Goal: Check status: Check status

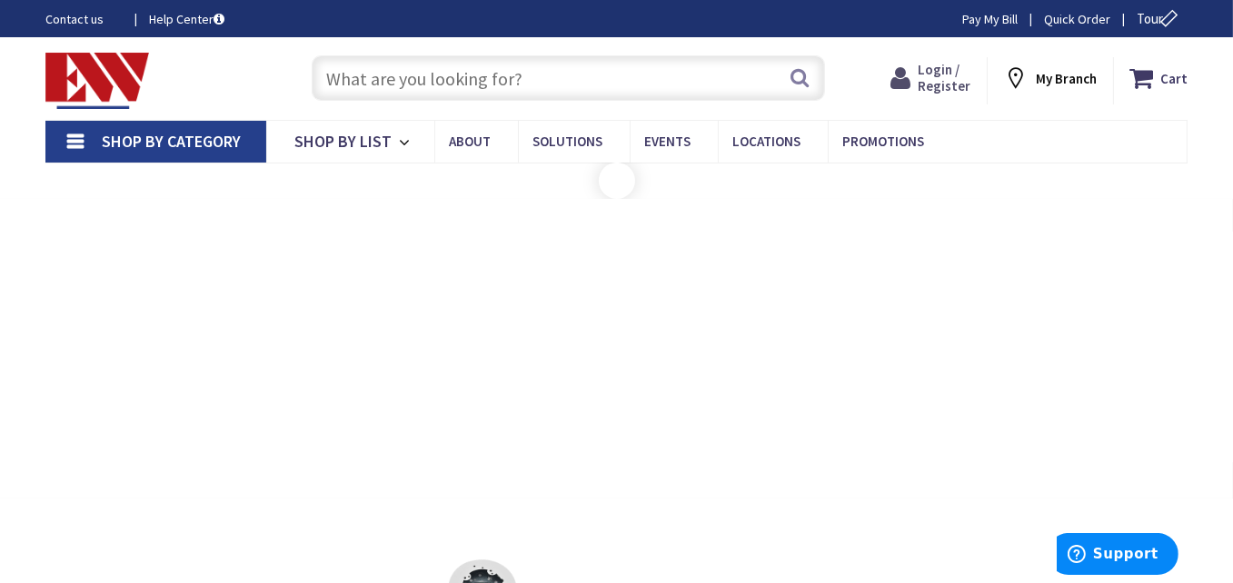
click at [935, 89] on span "Login / Register" at bounding box center [943, 78] width 53 height 34
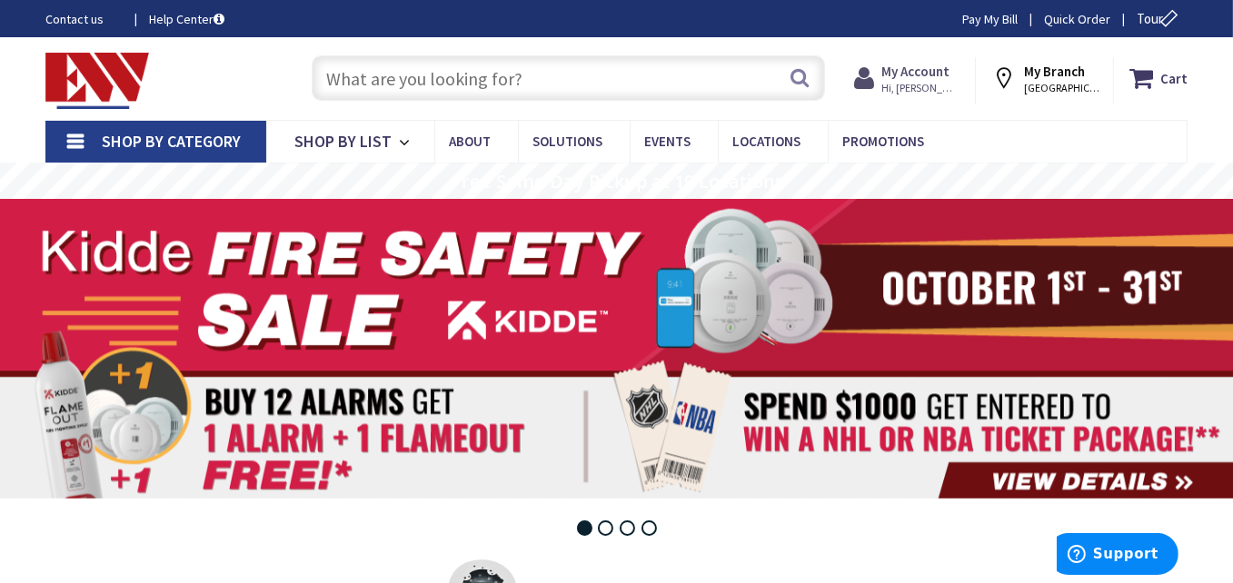
click at [945, 87] on span "Hi, [PERSON_NAME]" at bounding box center [919, 88] width 77 height 15
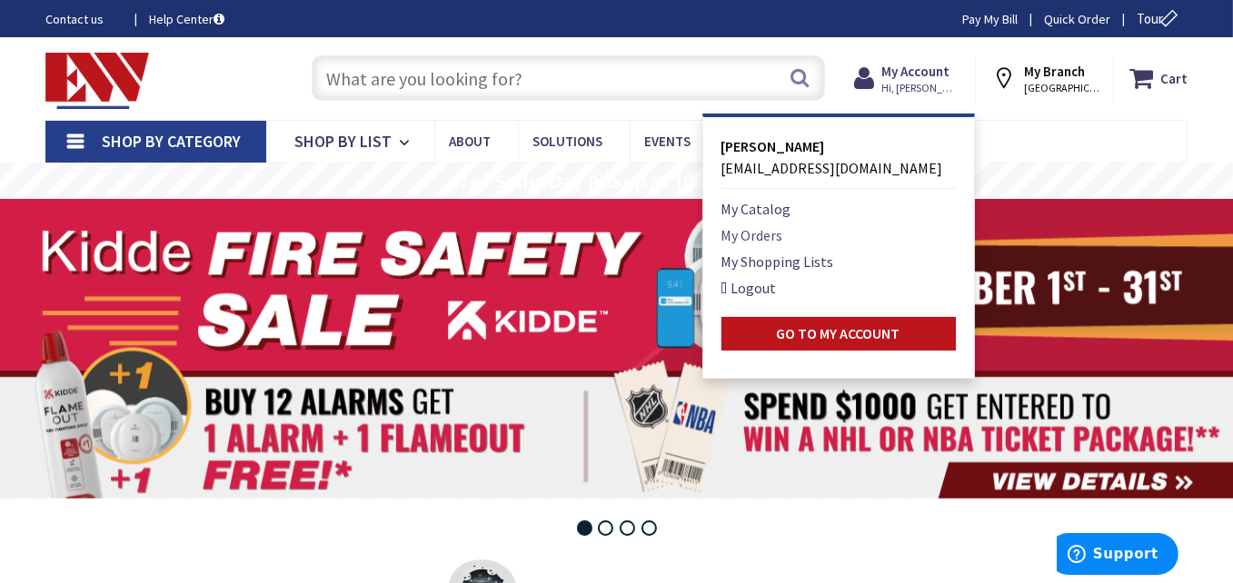
click at [783, 235] on link "My Orders" at bounding box center [752, 235] width 62 height 22
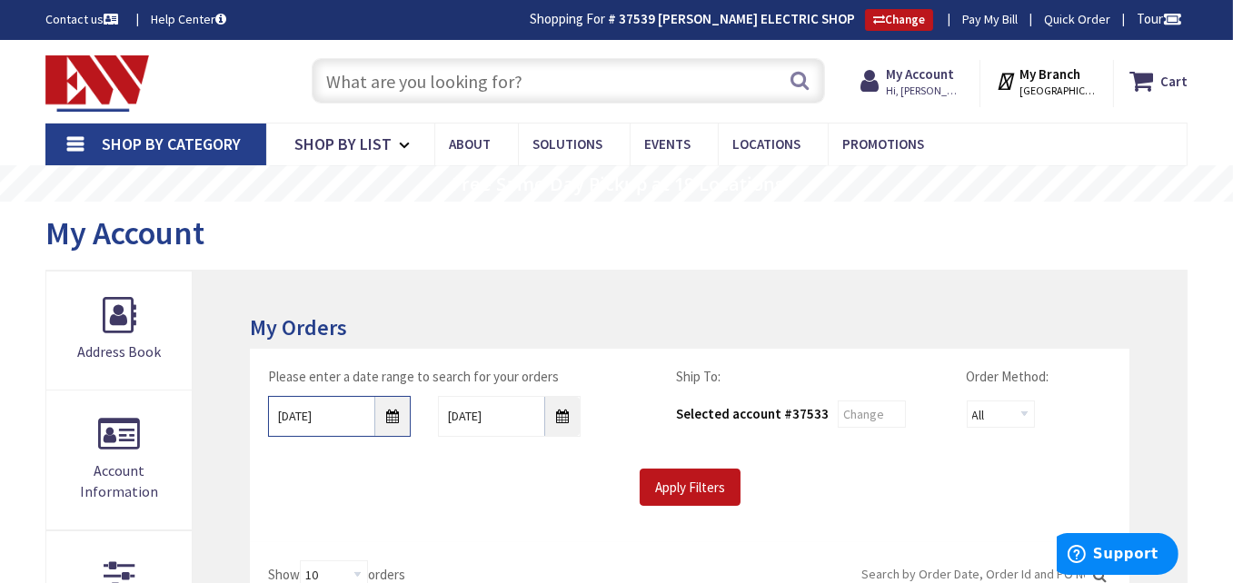
click at [396, 413] on input "10/2/2025" at bounding box center [339, 416] width 143 height 41
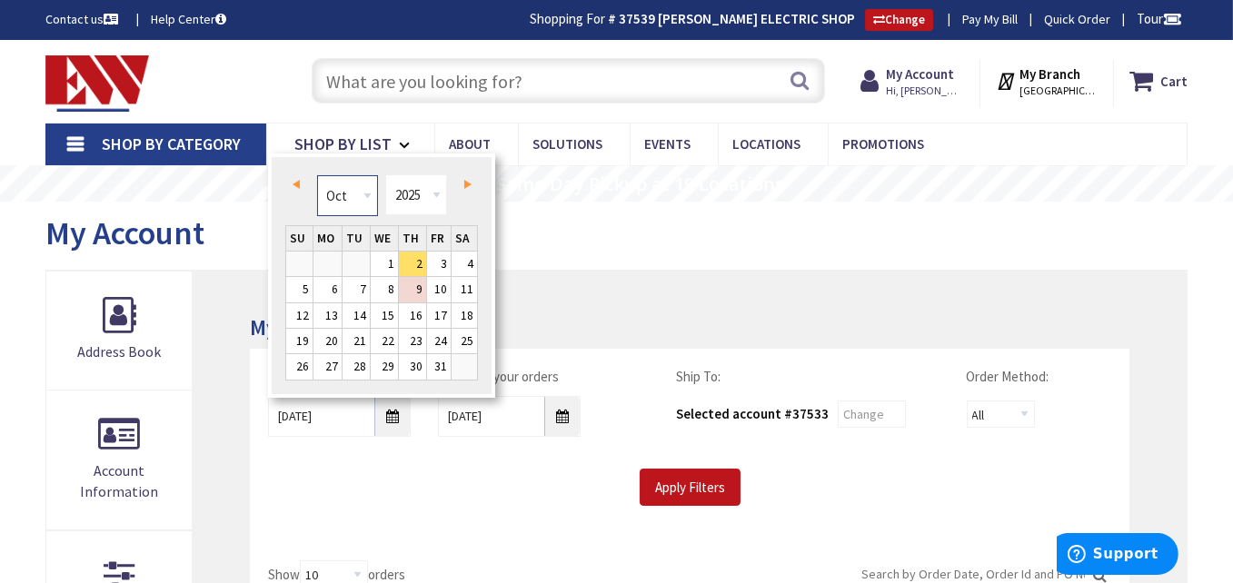
click at [360, 195] on select "Jan Feb Mar Apr May Jun Jul Aug Sep Oct Nov Dec" at bounding box center [347, 195] width 61 height 41
click at [415, 264] on link "4" at bounding box center [412, 264] width 27 height 25
type input "09/04/2025"
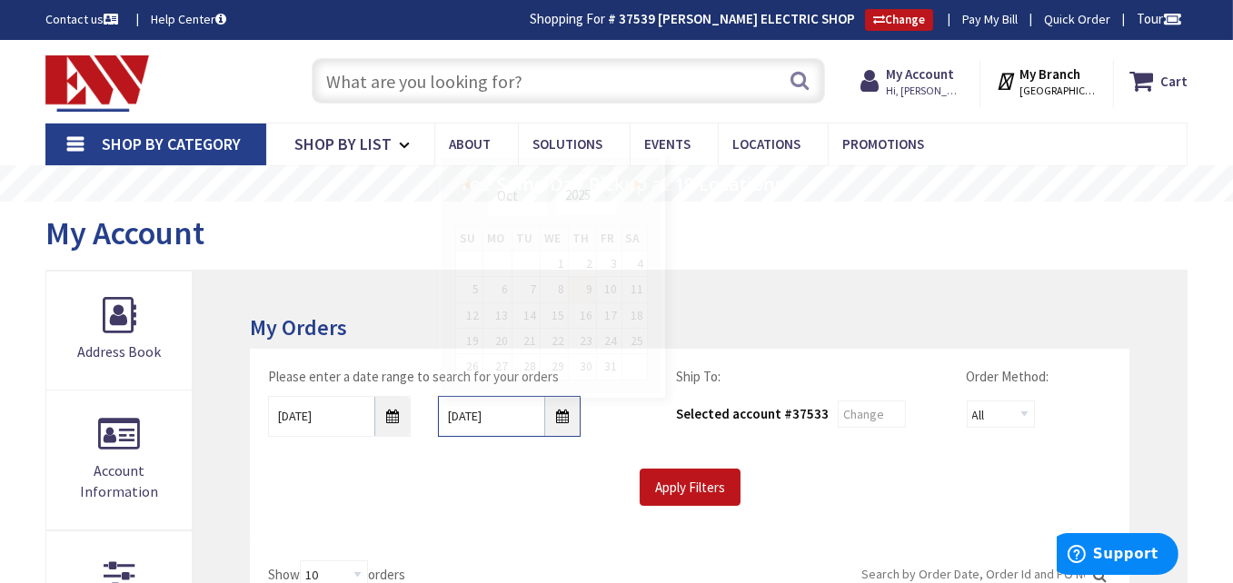
click at [559, 425] on input "10/9/2025" at bounding box center [509, 416] width 143 height 41
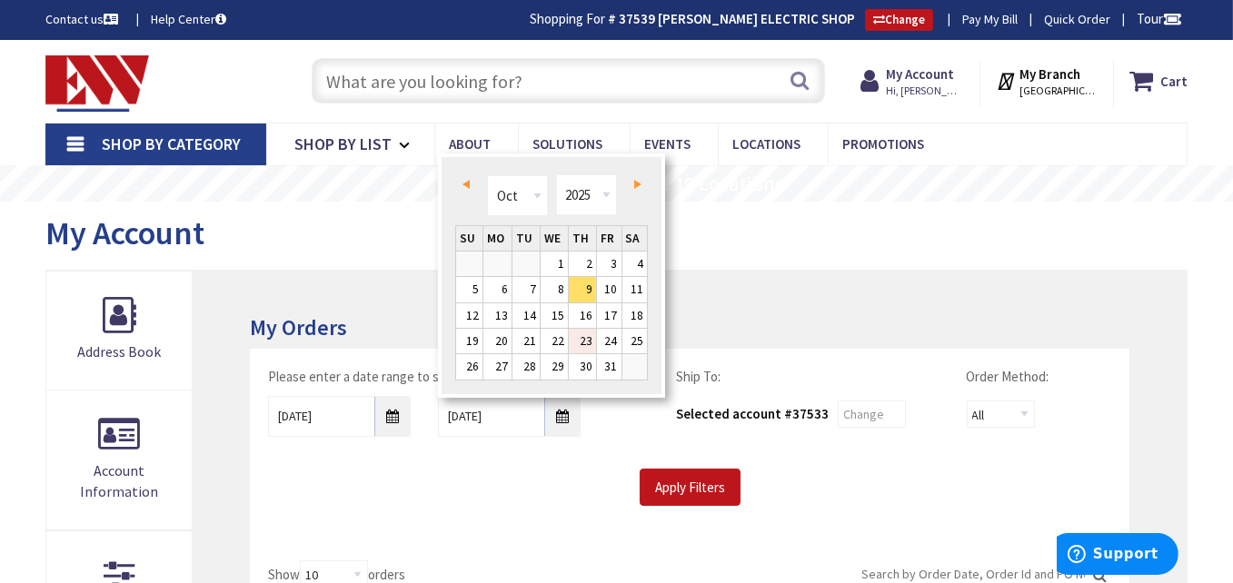
click at [581, 338] on link "23" at bounding box center [582, 341] width 27 height 25
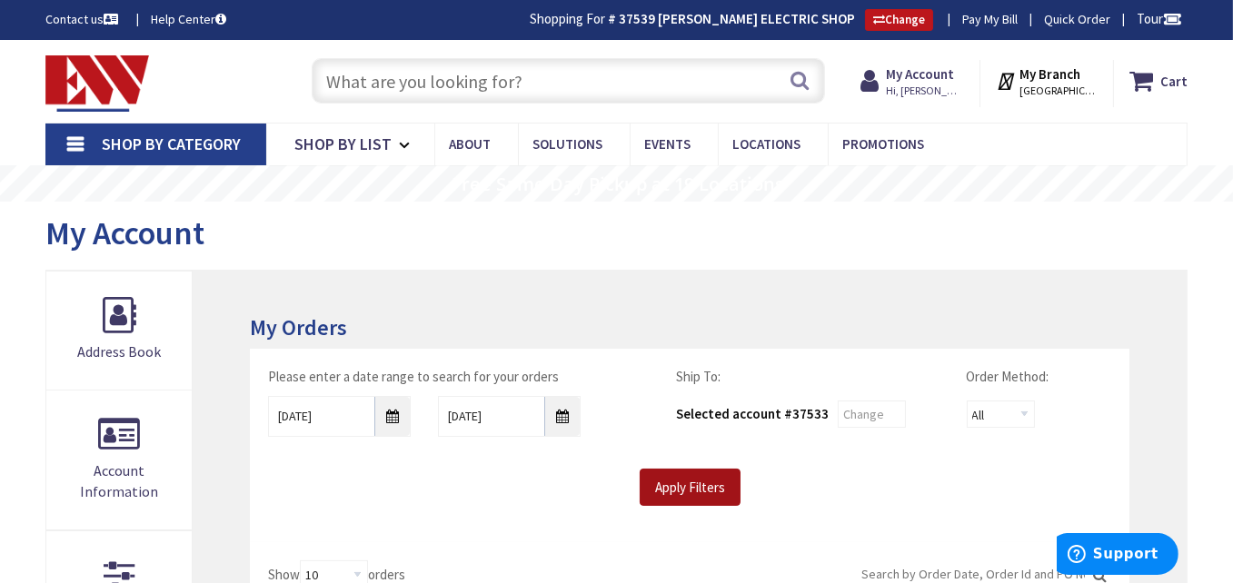
click at [682, 486] on input "Apply Filters" at bounding box center [689, 488] width 101 height 38
click at [566, 418] on input "10/23/2025" at bounding box center [509, 416] width 143 height 41
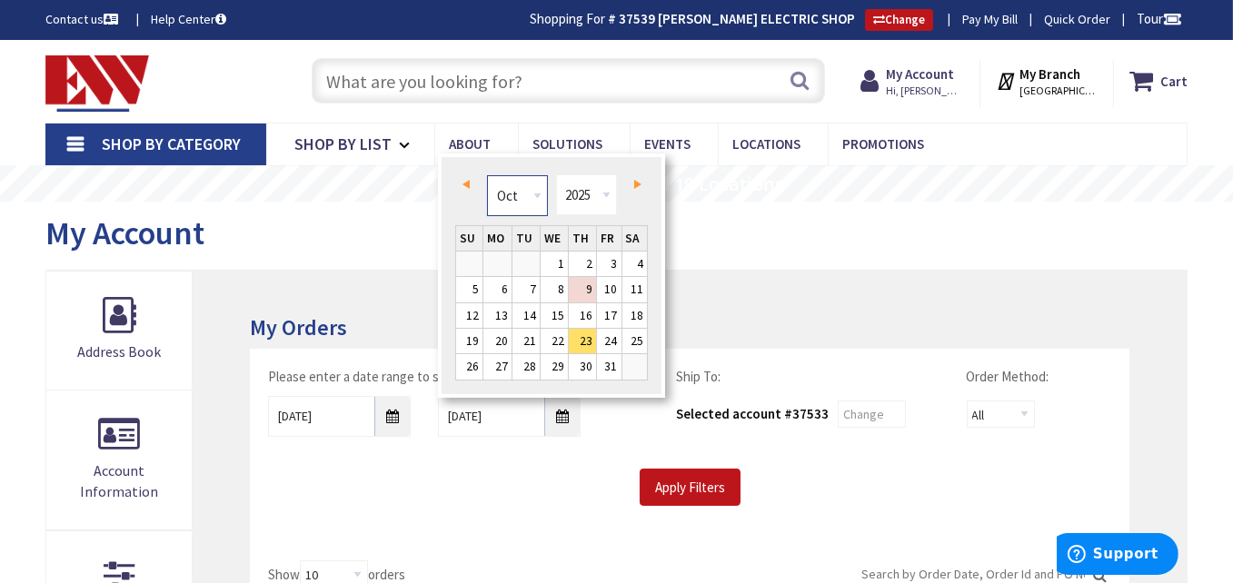
click at [538, 195] on select "Jan Feb Mar Apr May Jun Jul Aug Sep Oct Nov Dec" at bounding box center [517, 195] width 61 height 41
click at [561, 288] on link "10" at bounding box center [553, 289] width 27 height 25
type input "09/10/2025"
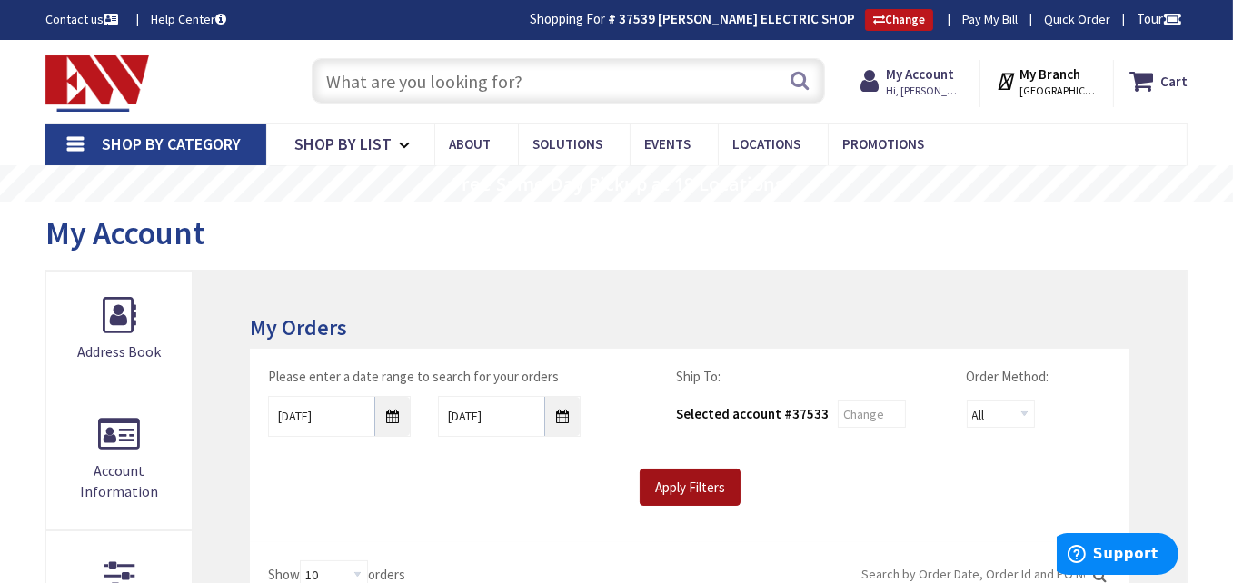
click at [686, 489] on input "Apply Filters" at bounding box center [689, 488] width 101 height 38
click at [390, 418] on input "09/04/2025" at bounding box center [339, 416] width 143 height 41
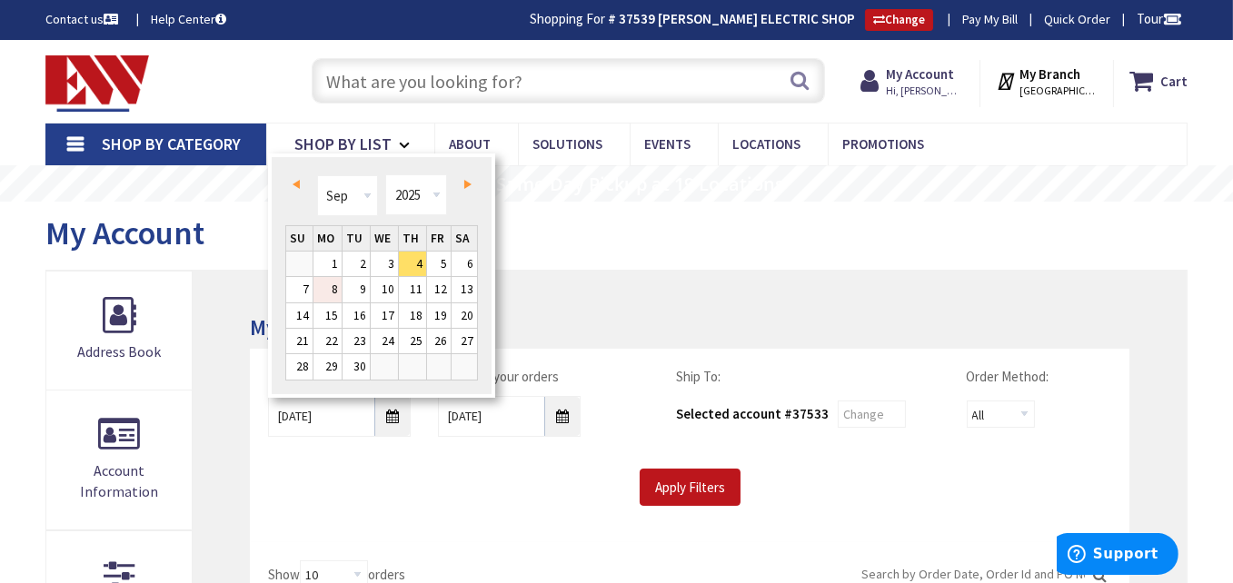
click at [333, 287] on link "8" at bounding box center [327, 289] width 28 height 25
type input "09/08/2025"
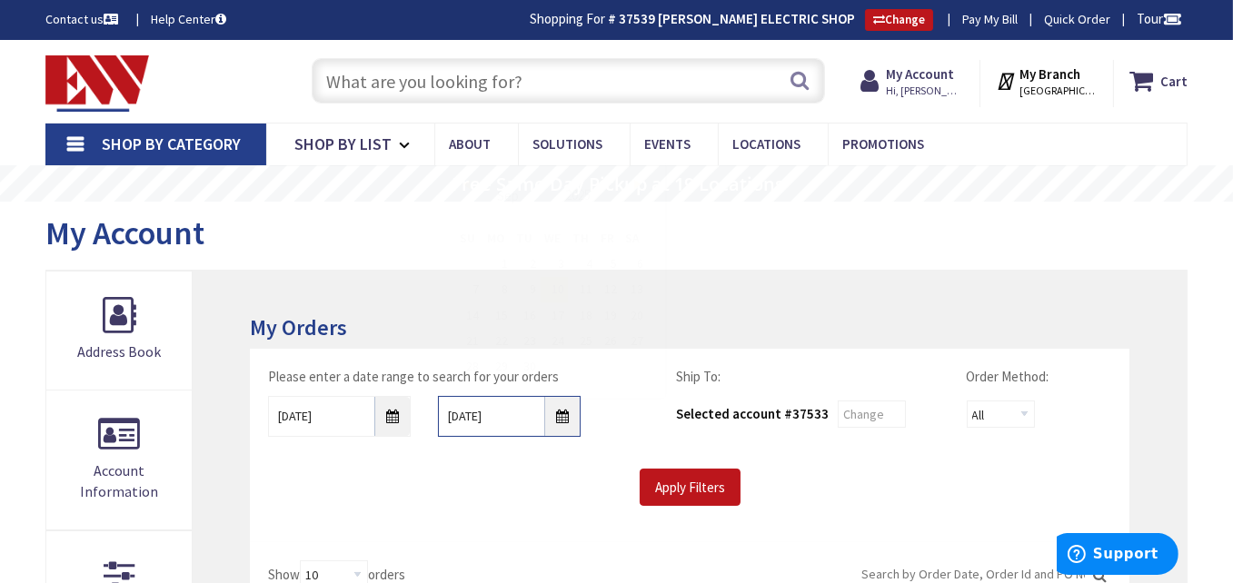
click at [562, 409] on input "09/10/2025" at bounding box center [509, 416] width 143 height 41
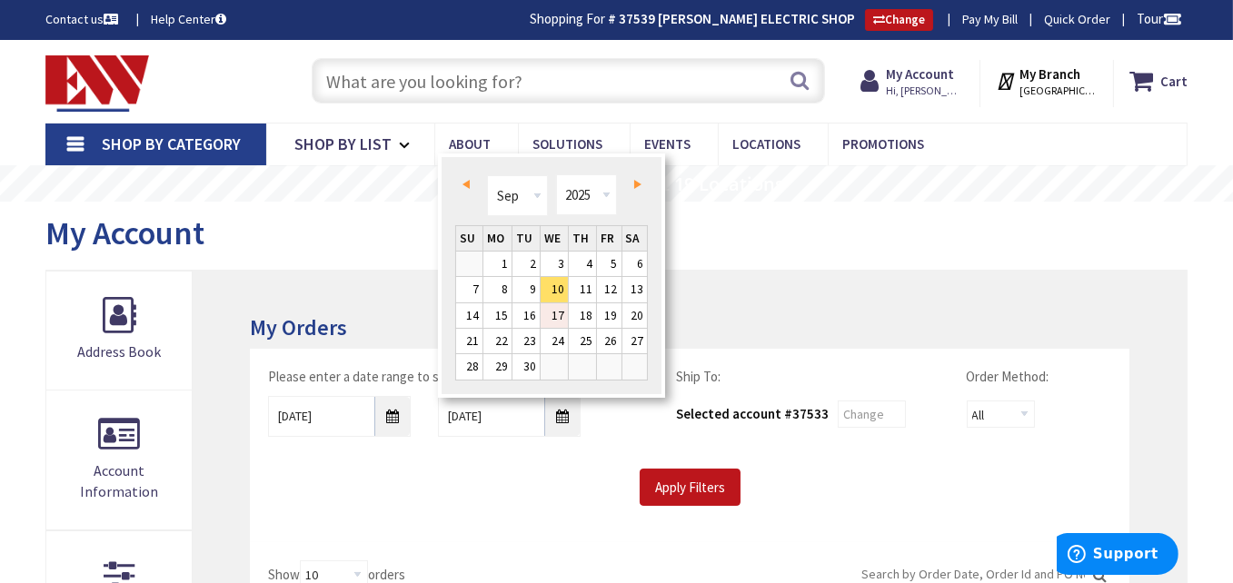
click at [561, 315] on link "17" at bounding box center [553, 315] width 27 height 25
type input "09/17/2025"
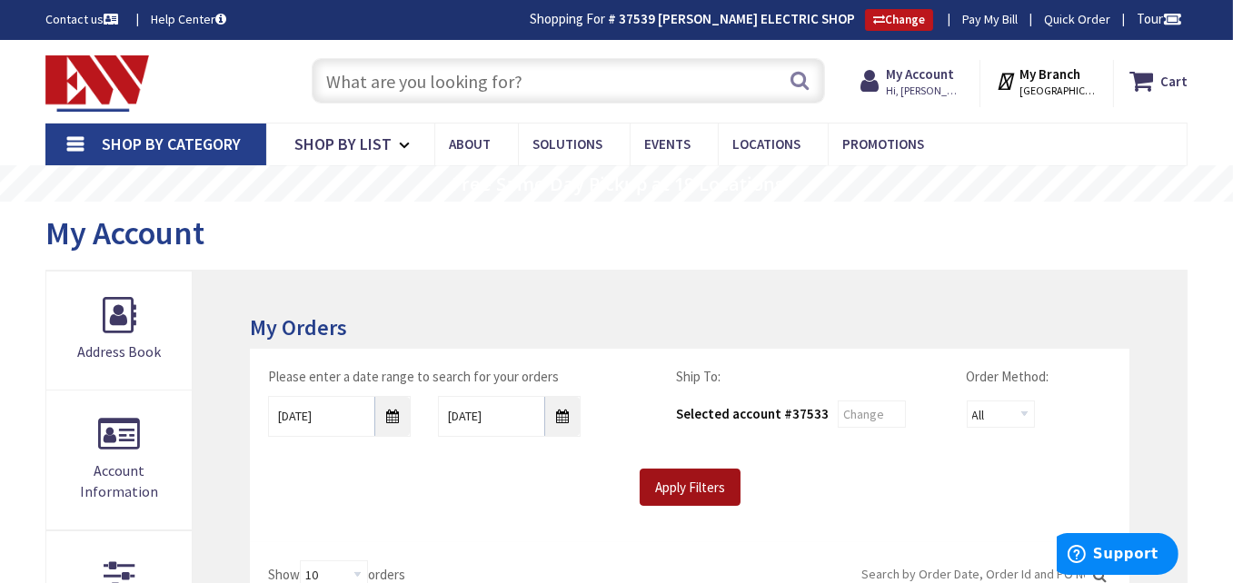
click at [693, 484] on input "Apply Filters" at bounding box center [689, 488] width 101 height 38
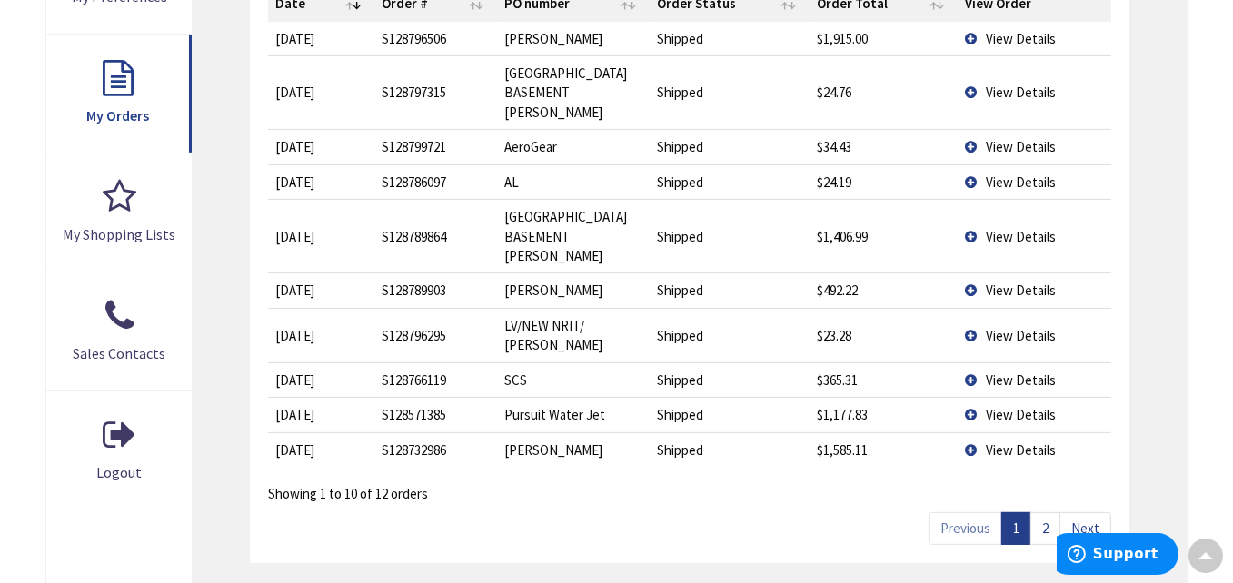
scroll to position [636, 0]
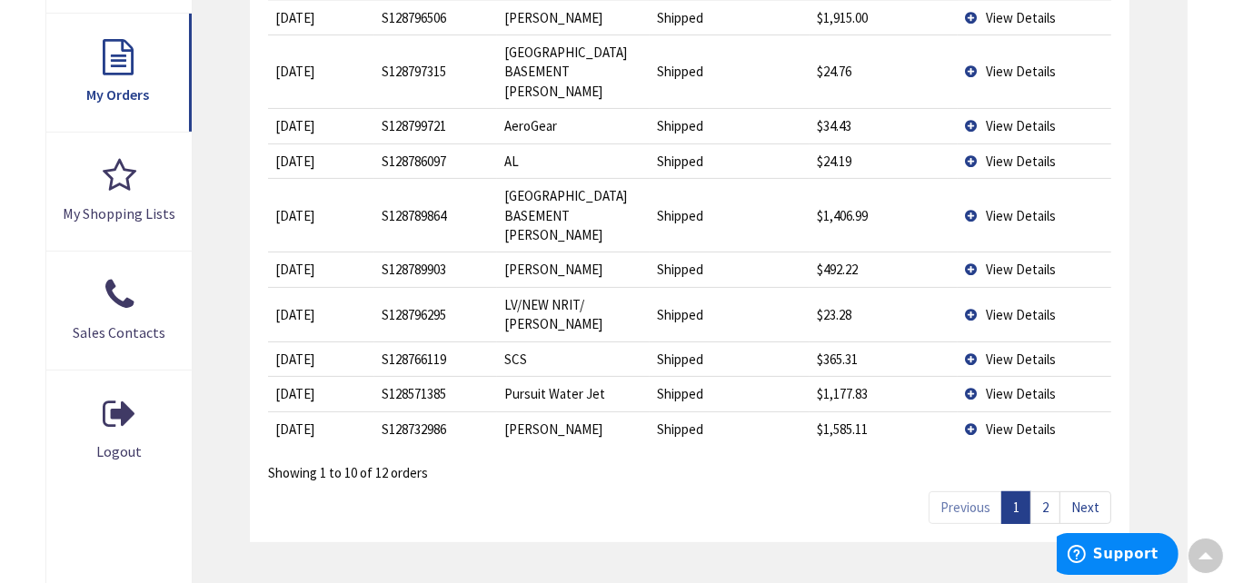
click at [969, 144] on td "View Details" at bounding box center [1033, 161] width 153 height 35
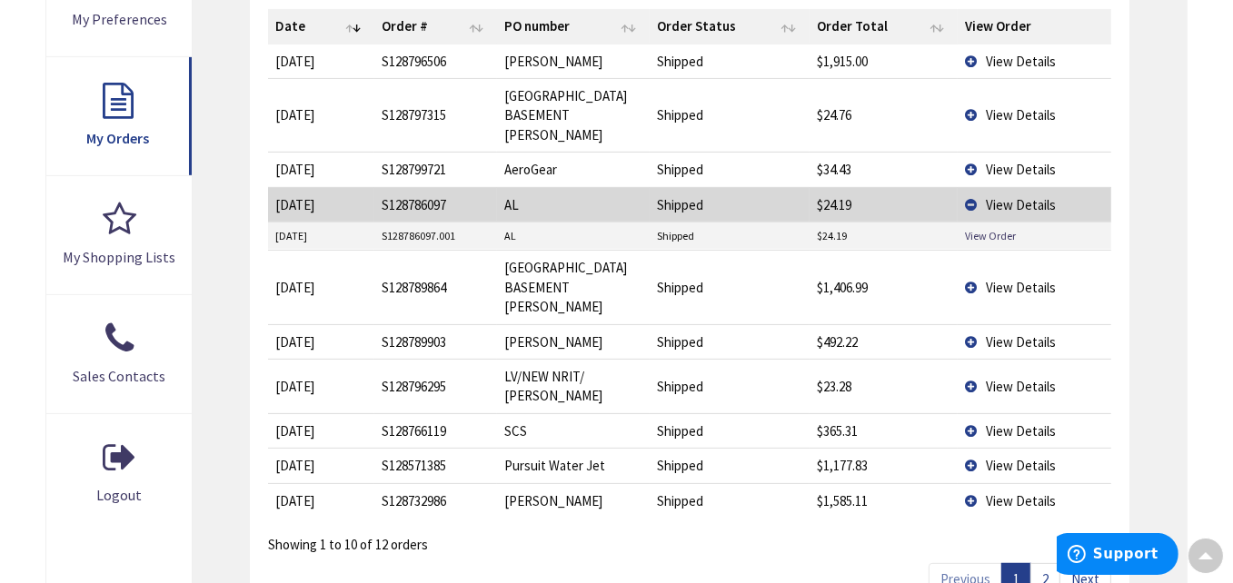
scroll to position [545, 0]
